Goal: Task Accomplishment & Management: Use online tool/utility

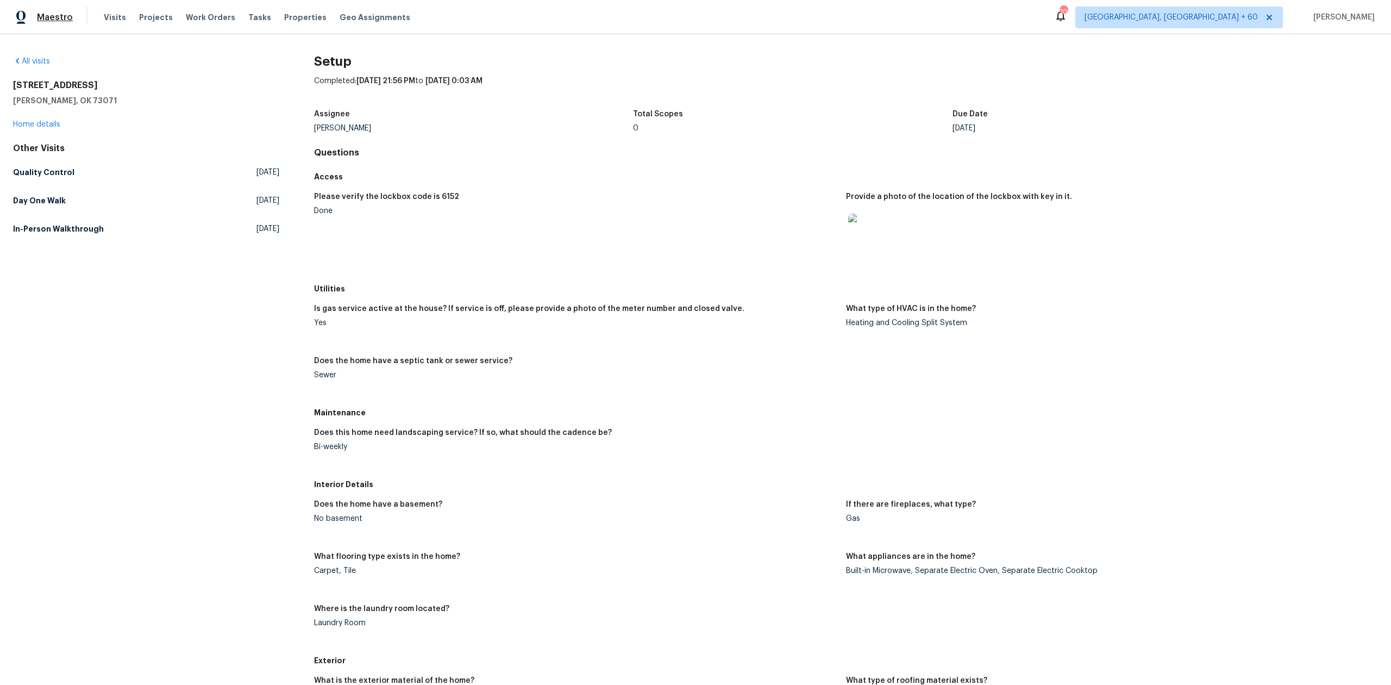
click at [64, 13] on span "Maestro" at bounding box center [55, 17] width 36 height 11
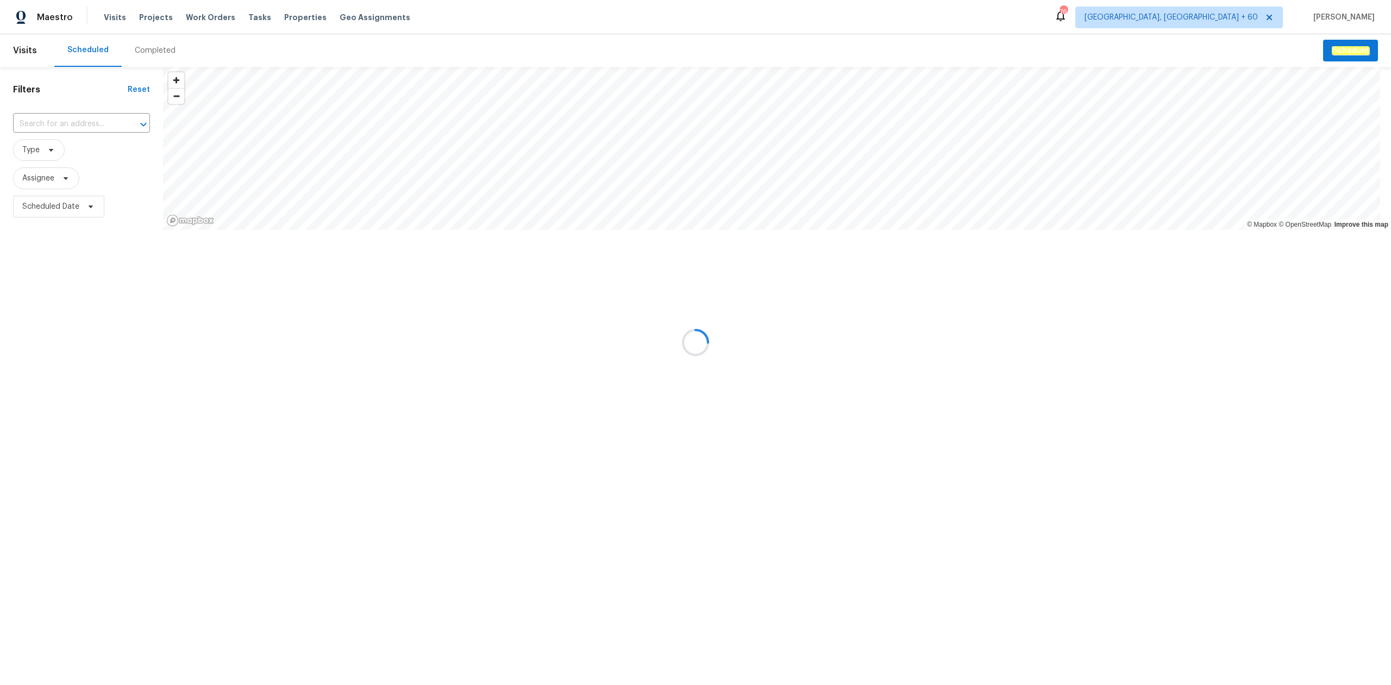
click at [157, 48] on div at bounding box center [695, 342] width 1391 height 685
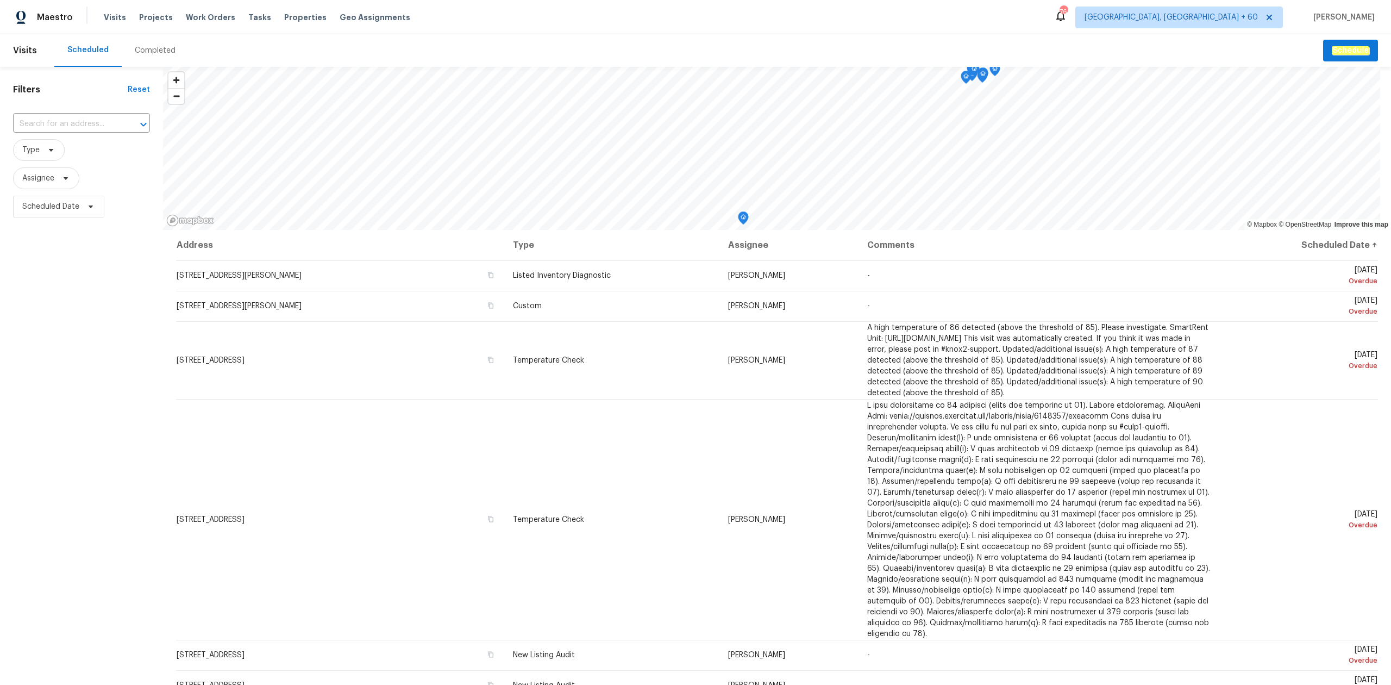
click at [157, 48] on div "Completed" at bounding box center [155, 50] width 41 height 11
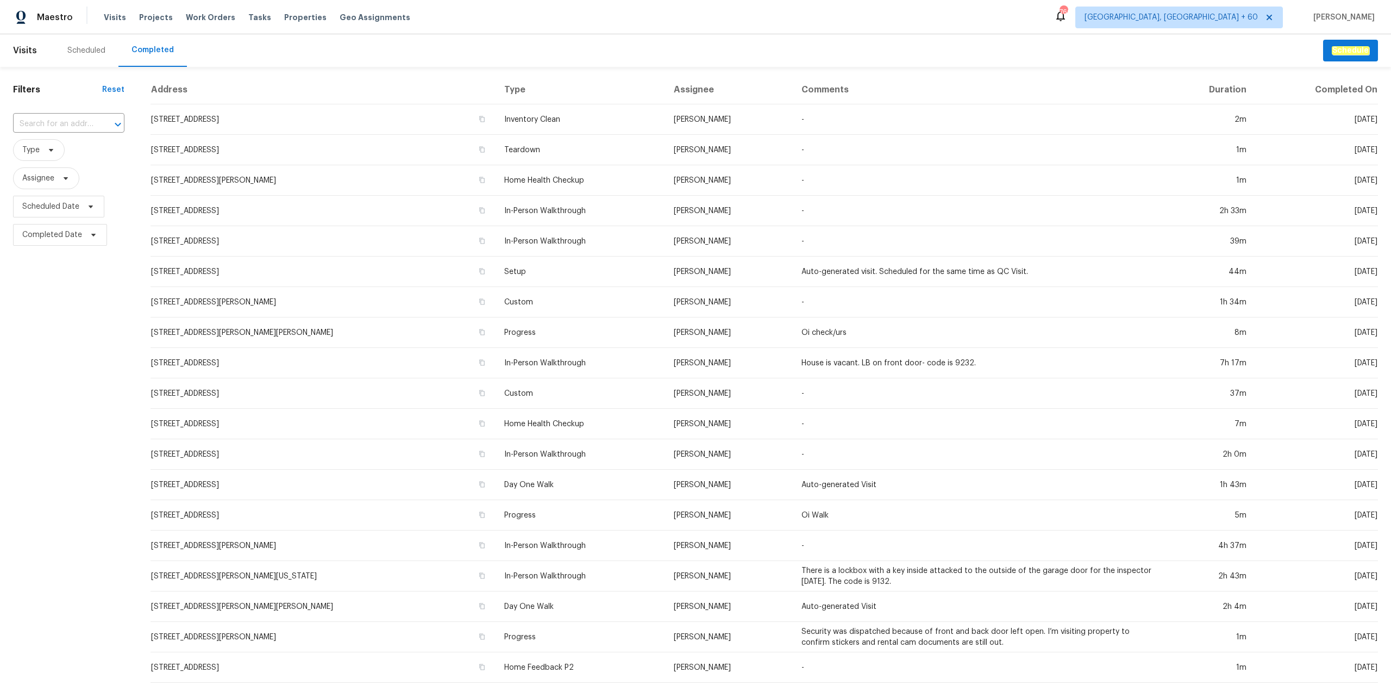
click at [46, 123] on input "text" at bounding box center [53, 124] width 81 height 17
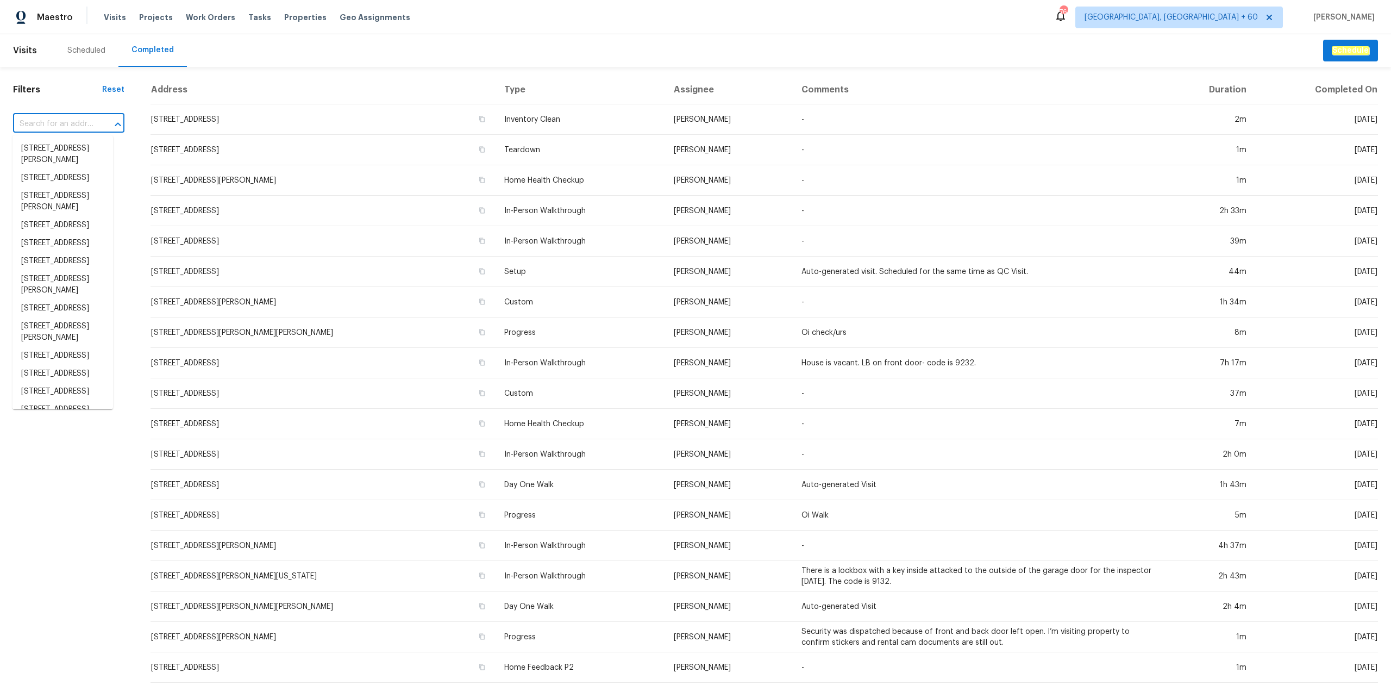
paste input "314 Hawks Perch Pl, Hillsboro, MO 63050"
type input "314 Hawks Perch Pl, Hillsboro, MO 63050"
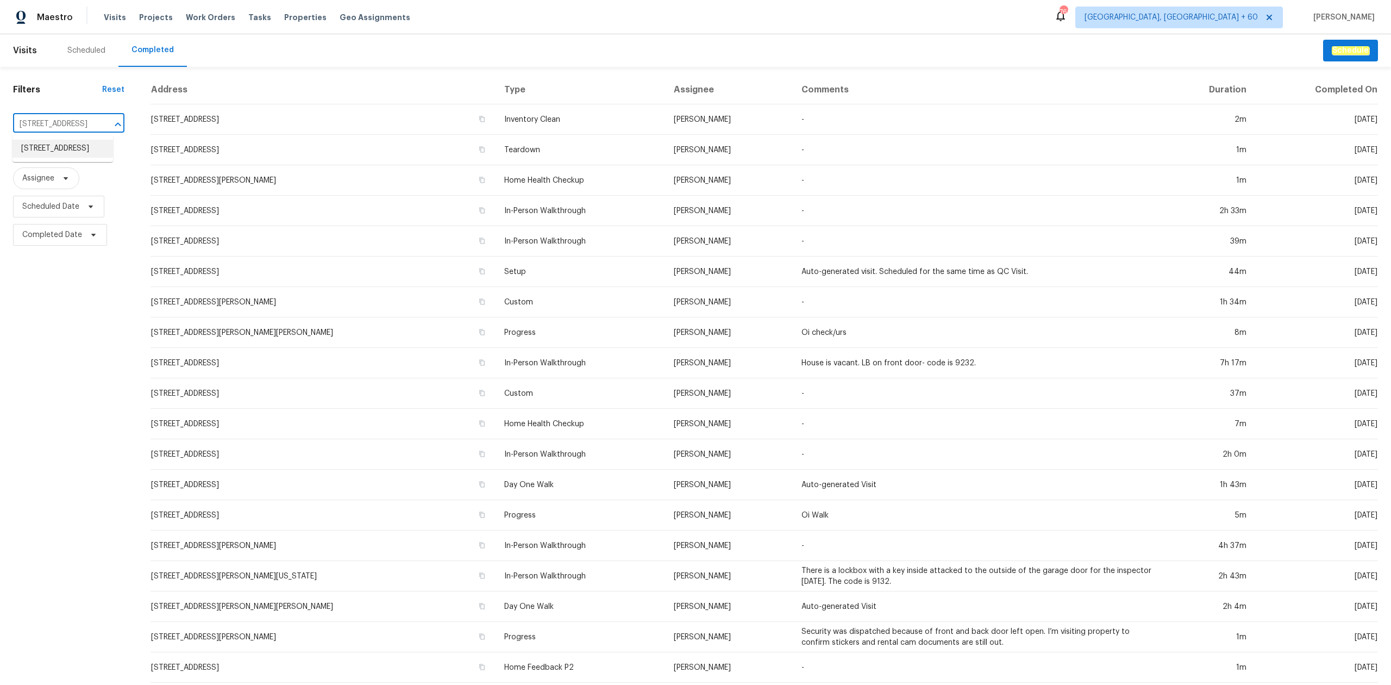
click at [40, 146] on li "314 Hawks Perch Pl, Hillsboro, MO 63050" at bounding box center [62, 149] width 101 height 18
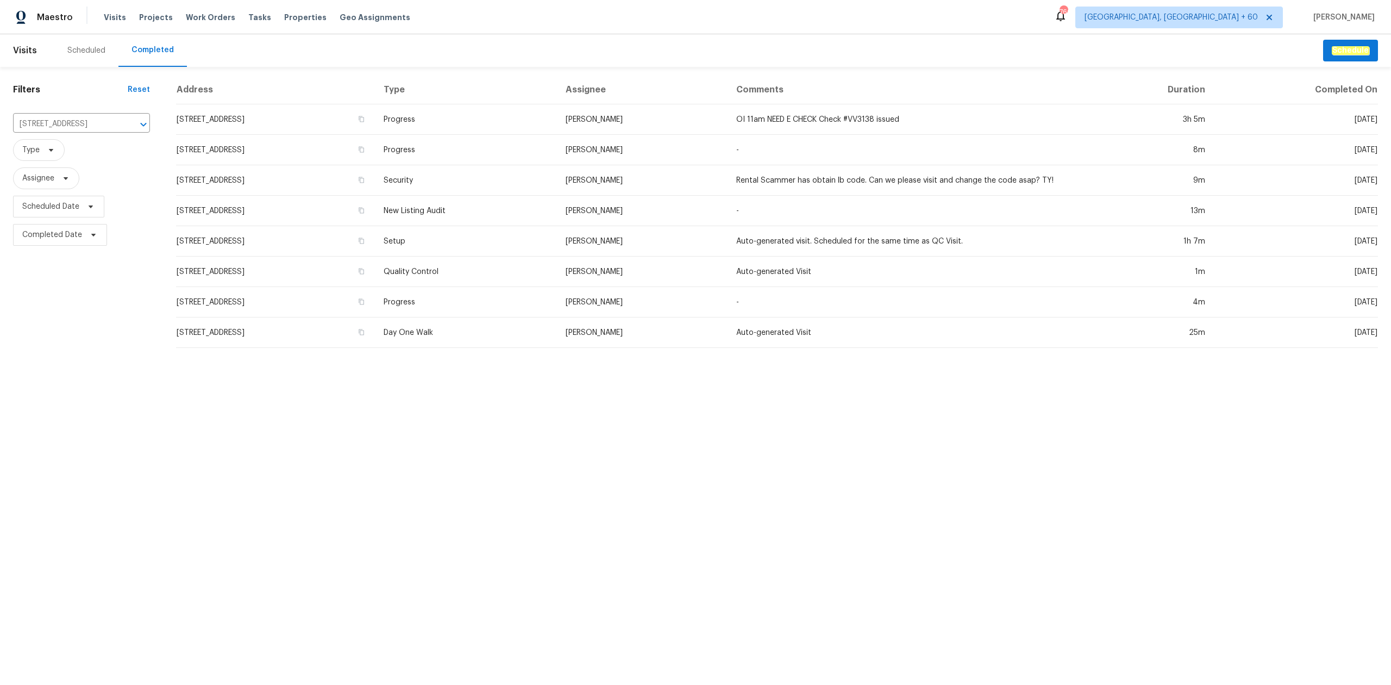
click at [525, 237] on td "Setup" at bounding box center [465, 241] width 181 height 30
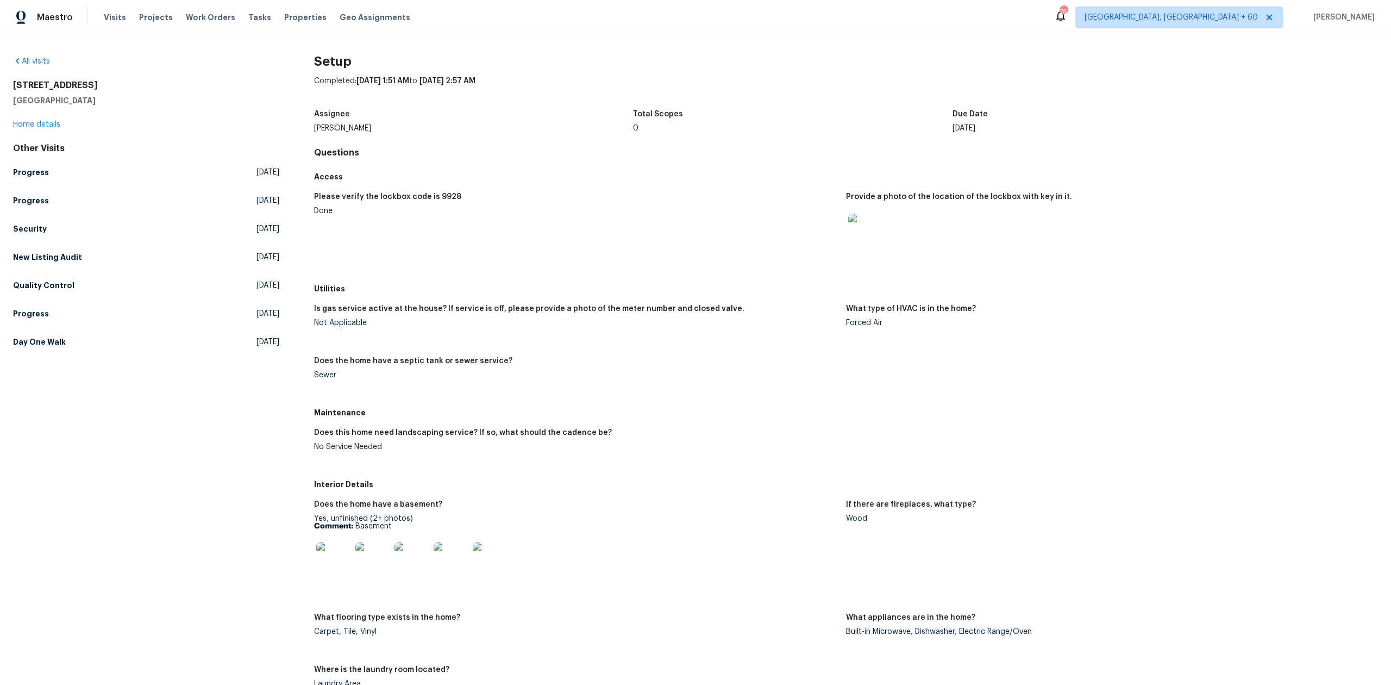
click at [687, 252] on figure "Please verify the lockbox code is 9928 Done" at bounding box center [580, 232] width 532 height 79
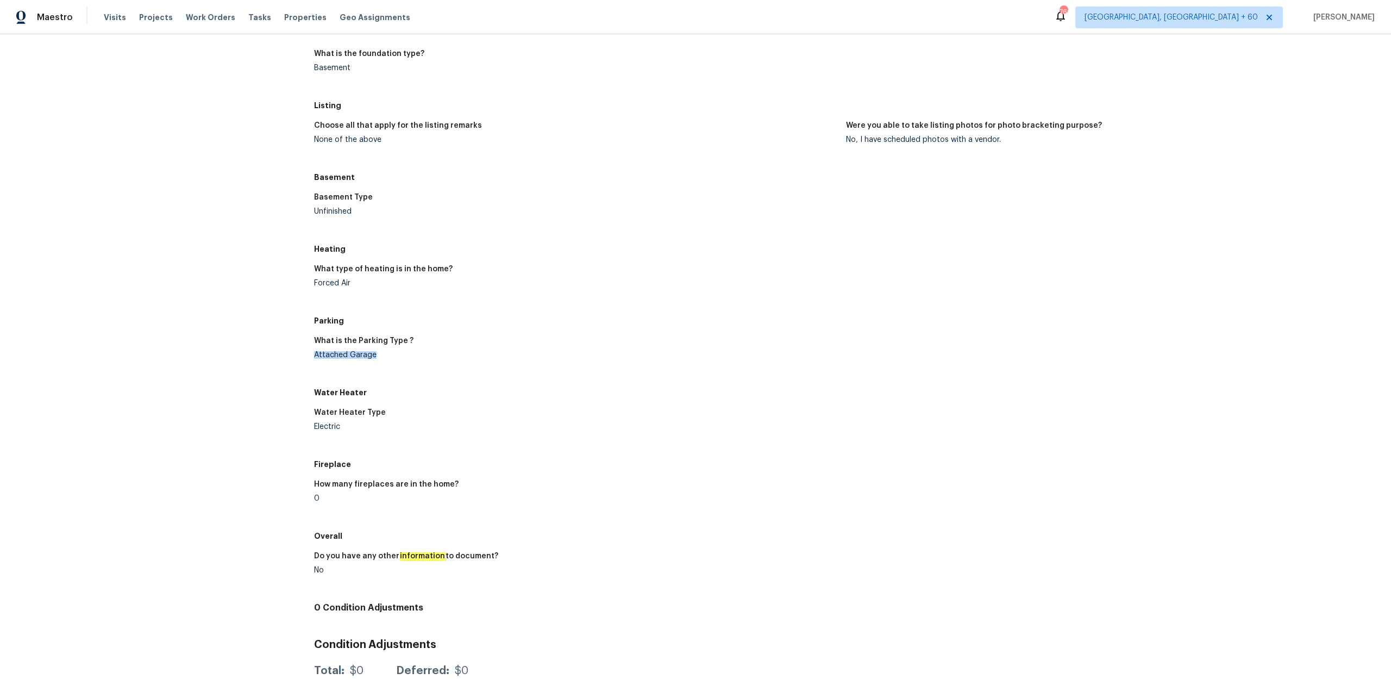
drag, startPoint x: 310, startPoint y: 355, endPoint x: 442, endPoint y: 368, distance: 133.2
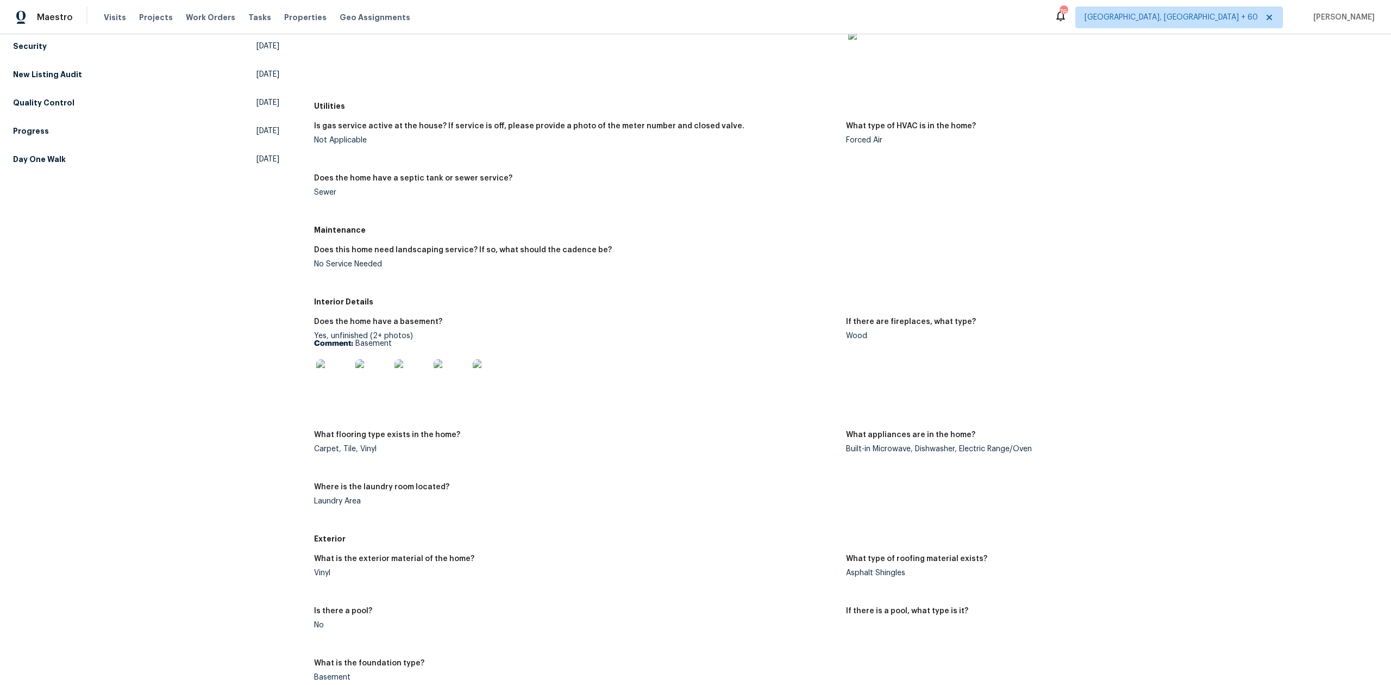
scroll to position [0, 0]
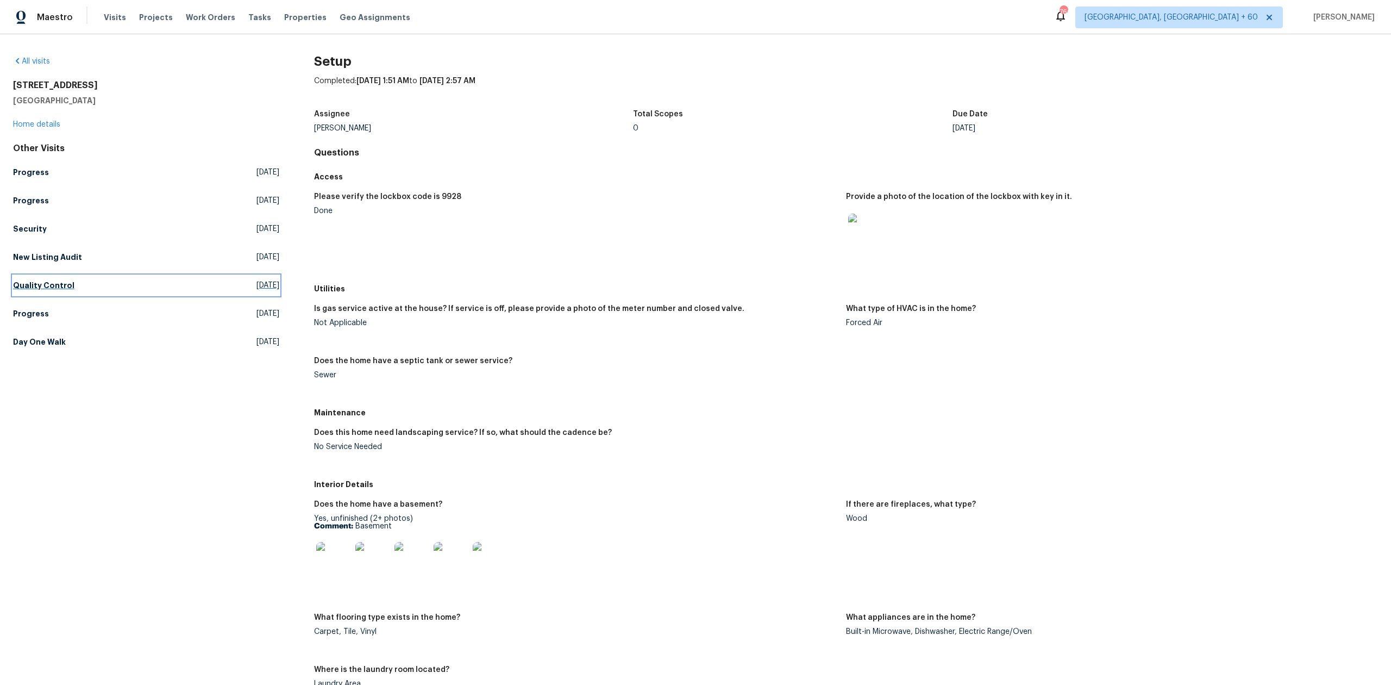
click at [114, 275] on link "Quality Control Wed, Apr 30 2025" at bounding box center [146, 285] width 266 height 20
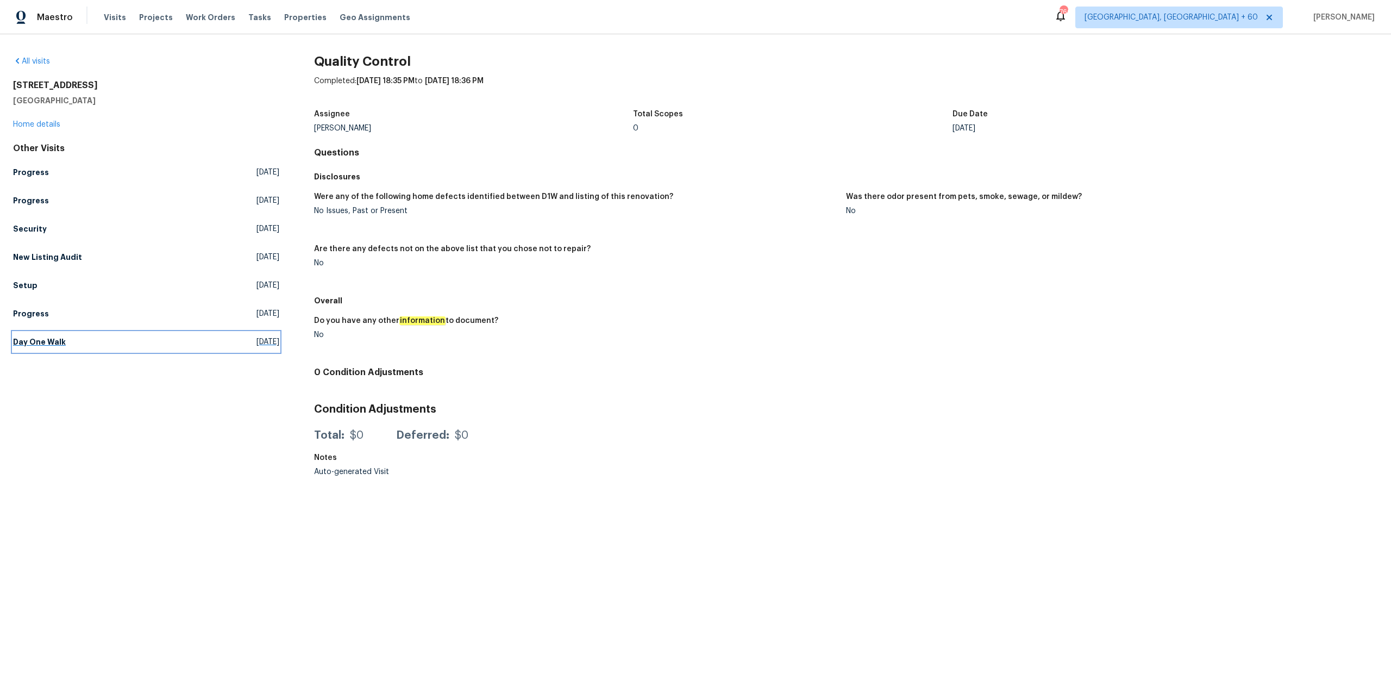
click at [96, 342] on link "Day One Walk Mon, Apr 21 2025" at bounding box center [146, 342] width 266 height 20
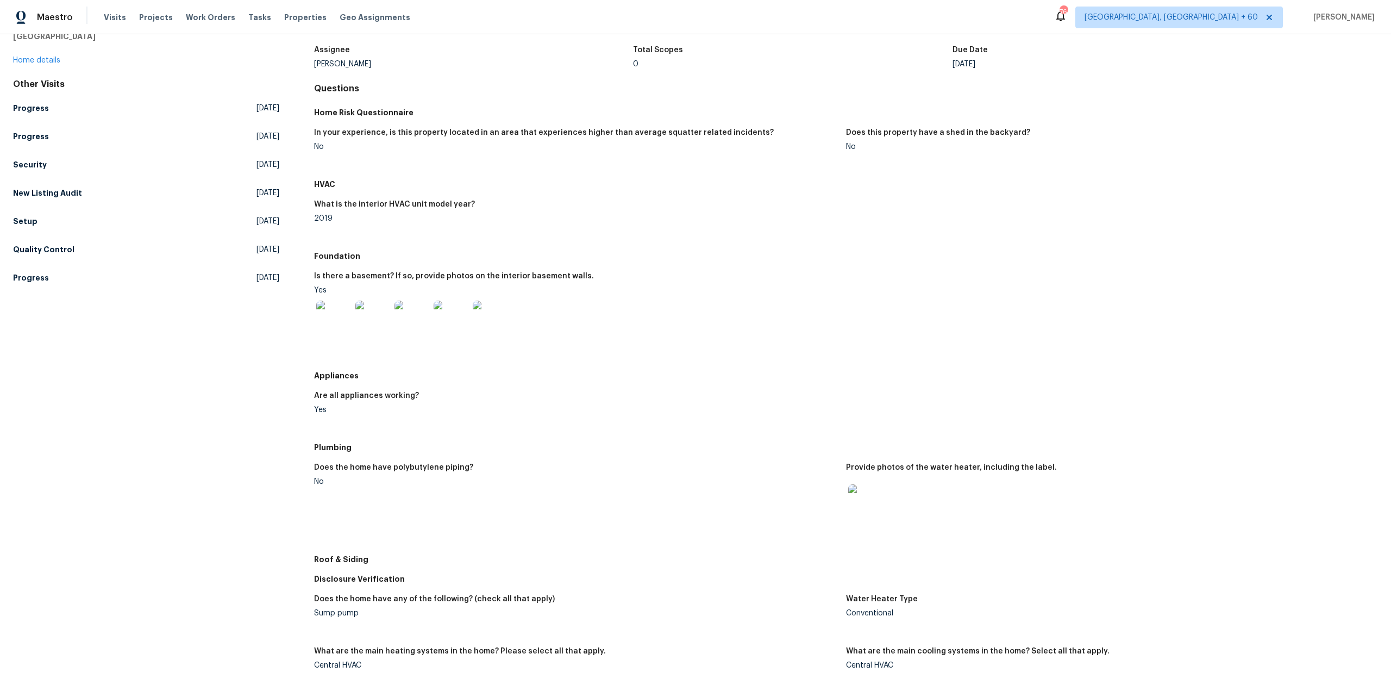
scroll to position [37, 0]
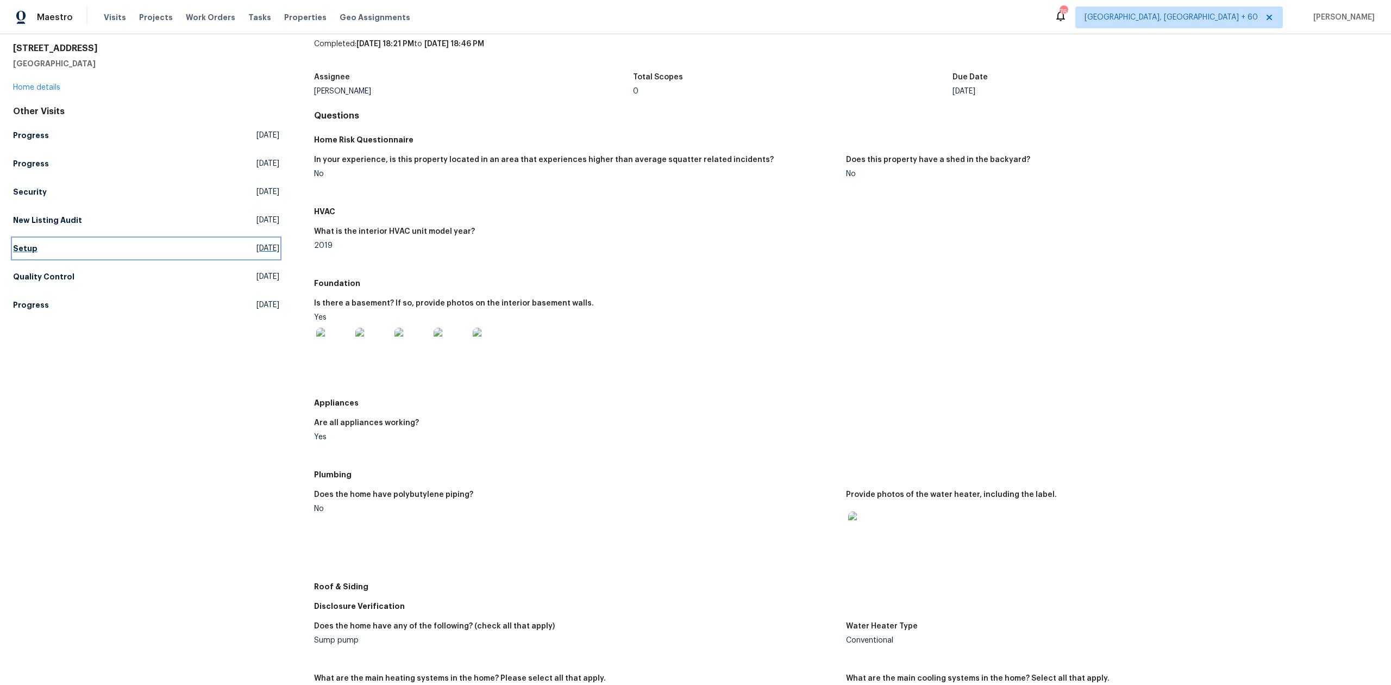
click at [122, 248] on link "Setup Thu, May 01 2025" at bounding box center [146, 249] width 266 height 20
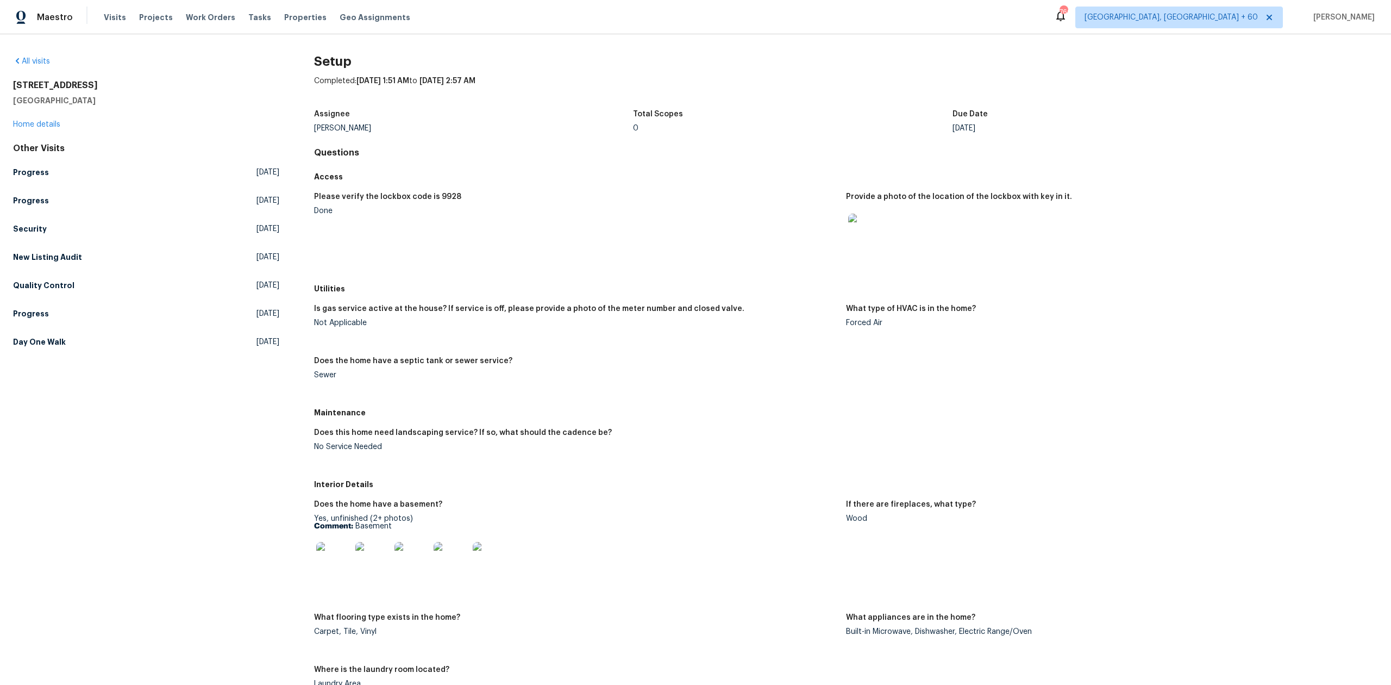
click at [640, 375] on div "Sewer" at bounding box center [575, 375] width 523 height 8
